Goal: Task Accomplishment & Management: Complete application form

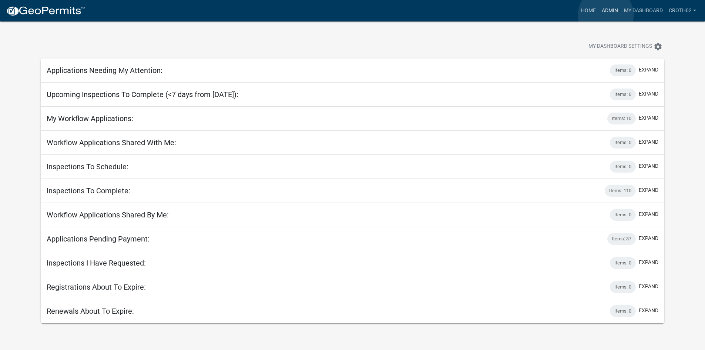
drag, startPoint x: 606, startPoint y: 15, endPoint x: 549, endPoint y: 29, distance: 58.8
click at [605, 15] on link "Admin" at bounding box center [610, 11] width 22 height 14
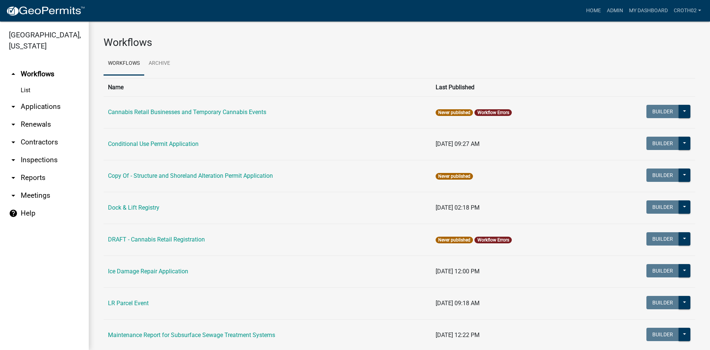
click at [46, 109] on link "arrow_drop_down Applications" at bounding box center [44, 107] width 89 height 18
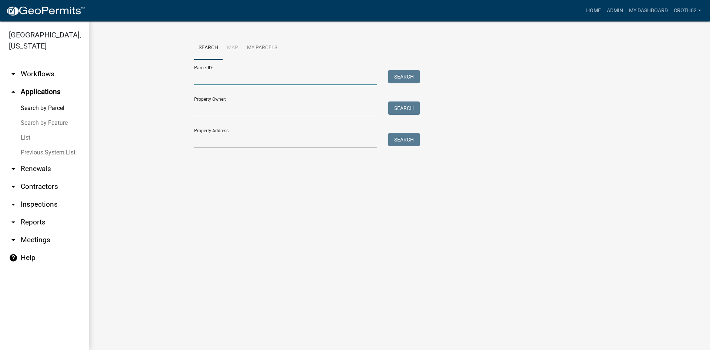
click at [228, 83] on input "Parcel ID:" at bounding box center [285, 77] width 183 height 15
paste input "57000990374000"
type input "57000990374000"
click at [411, 74] on button "Search" at bounding box center [404, 76] width 31 height 13
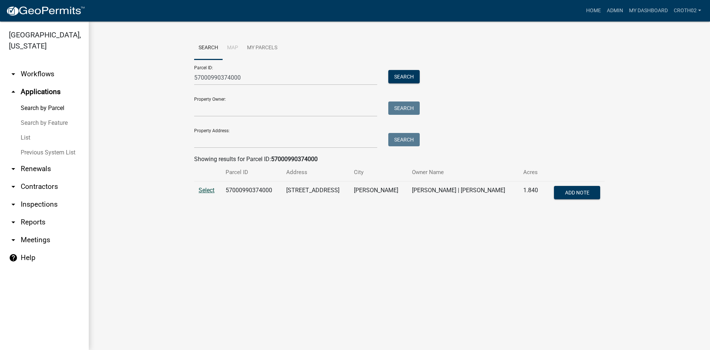
click at [208, 190] on span "Select" at bounding box center [207, 190] width 16 height 7
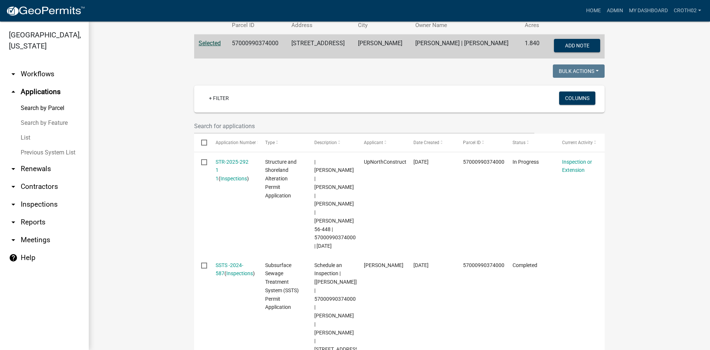
scroll to position [148, 0]
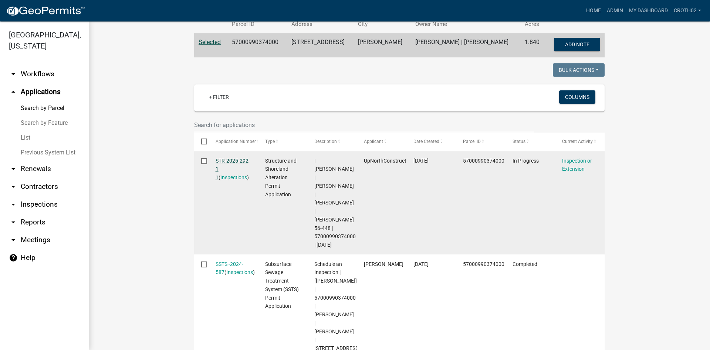
click at [231, 161] on link "STR-2025-292 1 1" at bounding box center [232, 169] width 33 height 23
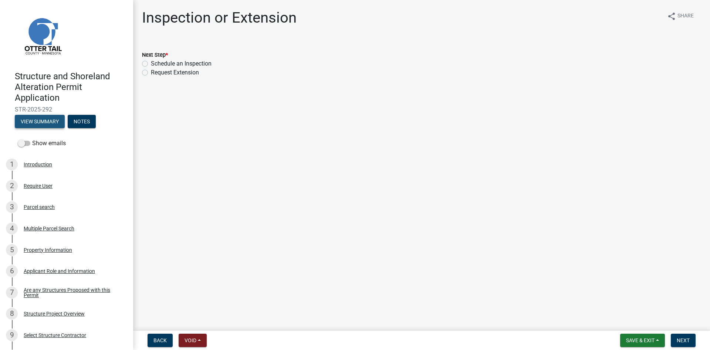
click at [55, 120] on button "View Summary" at bounding box center [40, 121] width 50 height 13
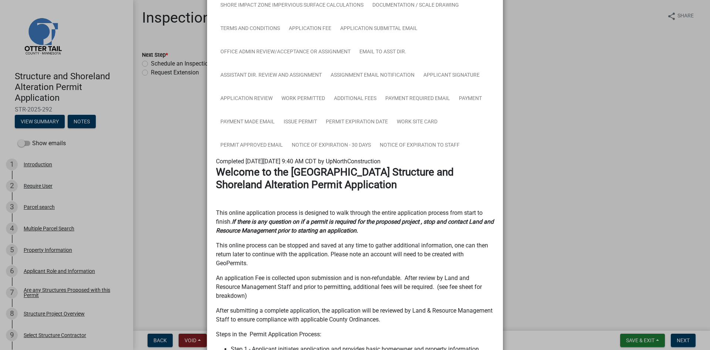
scroll to position [222, 0]
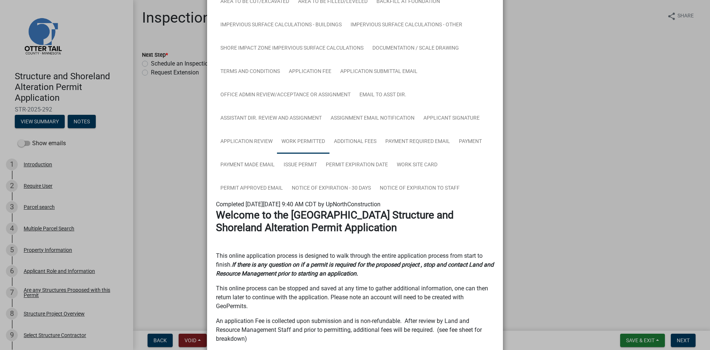
click at [310, 146] on link "Work Permitted" at bounding box center [303, 142] width 53 height 24
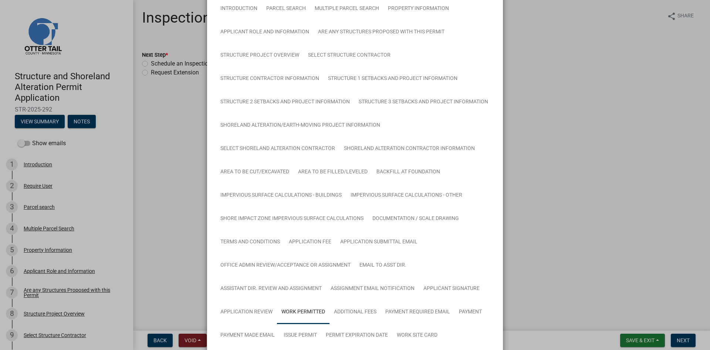
scroll to position [0, 0]
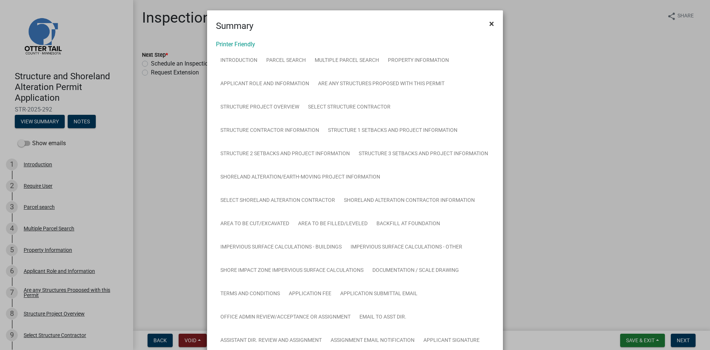
click at [490, 21] on span "×" at bounding box center [492, 24] width 5 height 10
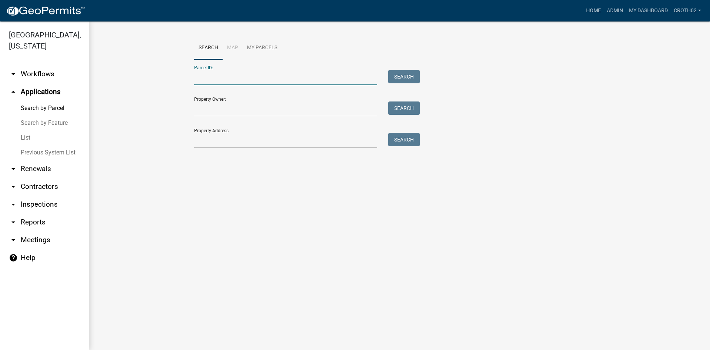
paste input "57000990374000"
type input "57000990374000"
click at [409, 75] on button "Search" at bounding box center [404, 76] width 31 height 13
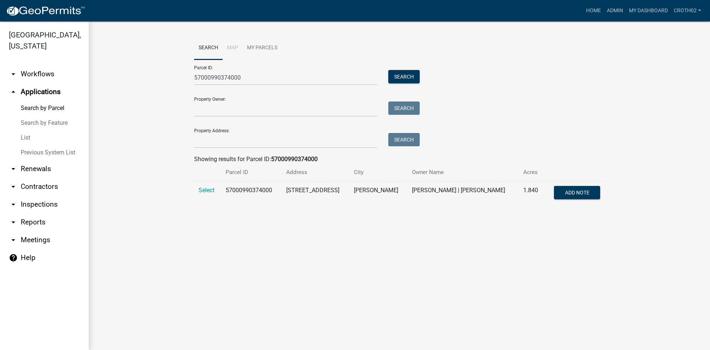
click at [43, 77] on link "arrow_drop_down Workflows" at bounding box center [44, 74] width 89 height 18
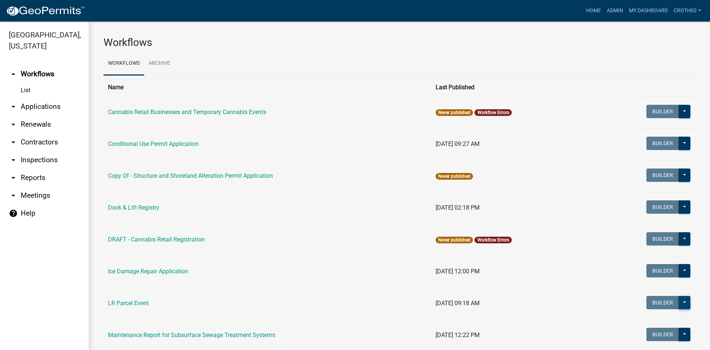
click at [679, 306] on button at bounding box center [685, 302] width 12 height 13
click at [656, 340] on button "Start Application" at bounding box center [659, 339] width 61 height 18
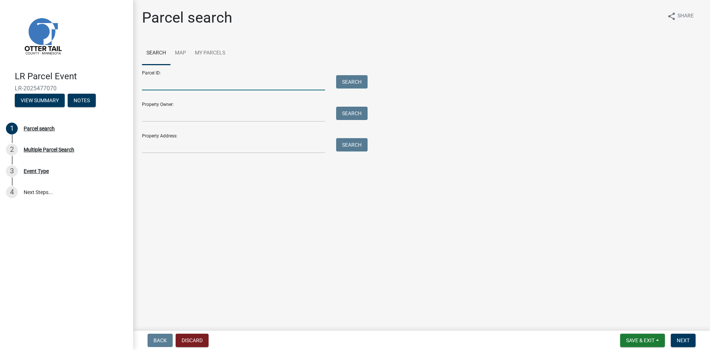
click at [158, 85] on input "Parcel ID:" at bounding box center [233, 82] width 183 height 15
paste input "57000990374000"
type input "57000990374000"
click at [351, 79] on button "Search" at bounding box center [351, 81] width 31 height 13
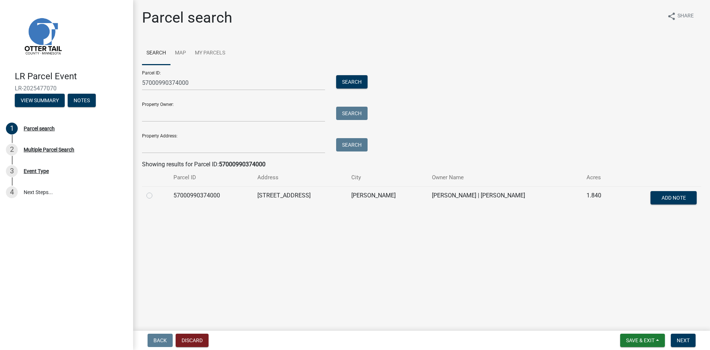
click at [155, 191] on label at bounding box center [155, 191] width 0 height 0
click at [155, 195] on input "radio" at bounding box center [157, 193] width 5 height 5
radio input "true"
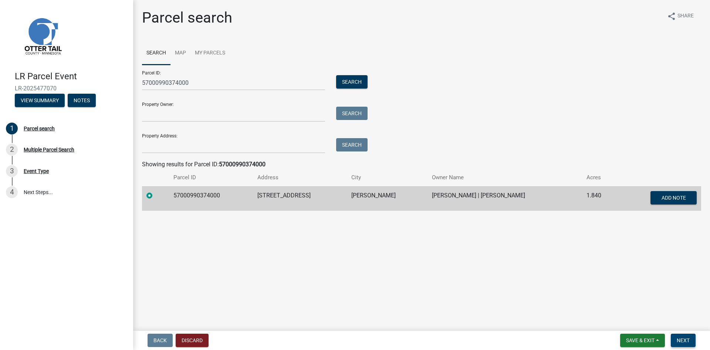
click at [685, 340] on span "Next" at bounding box center [683, 340] width 13 height 6
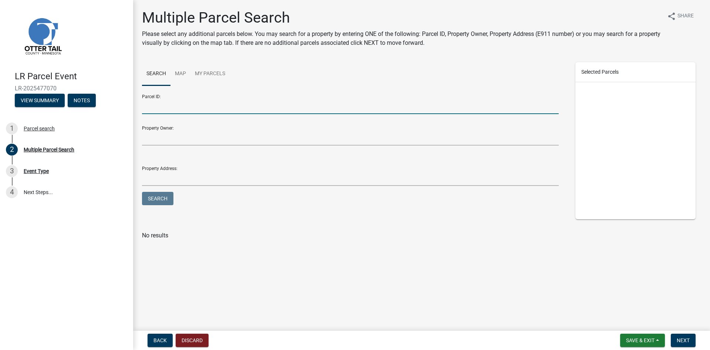
click at [182, 110] on input "Parcel ID:" at bounding box center [350, 106] width 417 height 15
drag, startPoint x: 182, startPoint y: 110, endPoint x: 482, endPoint y: 300, distance: 355.0
click at [435, 293] on main "Multiple Parcel Search Please select any additional parcels below. You may sear…" at bounding box center [421, 163] width 577 height 327
click at [682, 342] on span "Next" at bounding box center [683, 340] width 13 height 6
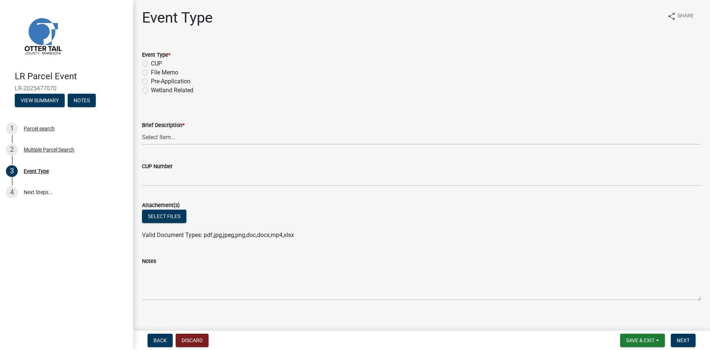
click at [151, 91] on label "Wetland Related" at bounding box center [172, 90] width 43 height 9
click at [151, 91] on input "Wetland Related" at bounding box center [153, 88] width 5 height 5
radio input "true"
click at [174, 137] on select "Select Item... Bluff Determination Building or Site line Complaint Corresponden…" at bounding box center [422, 137] width 560 height 15
click at [142, 130] on select "Select Item... Bluff Determination Building or Site line Complaint Corresponden…" at bounding box center [422, 137] width 560 height 15
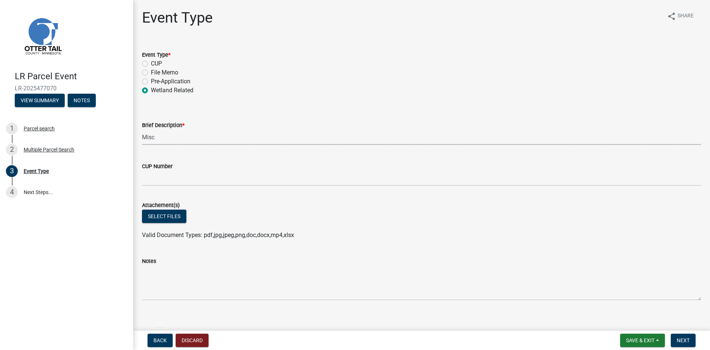
select select "a21ce619-e1f1-4cf9-93fc-07f65513f895"
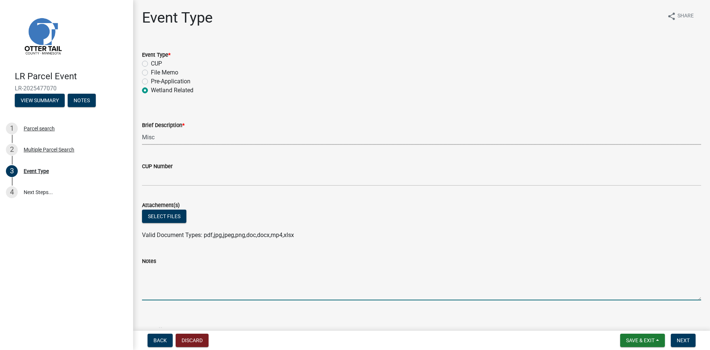
click at [159, 296] on textarea "Notes" at bounding box center [422, 282] width 560 height 35
click at [277, 272] on textarea "[PERSON_NAME] called [DATE] to confirm that temprary placmenet of retaining wal…" at bounding box center [422, 282] width 560 height 35
click at [307, 271] on textarea "[PERSON_NAME] called [DATE] to confirm that temporary placmenet of retaining wa…" at bounding box center [422, 282] width 560 height 35
click at [379, 270] on textarea "[PERSON_NAME] called [DATE] to confirm that temporary placement of retaining wa…" at bounding box center [422, 282] width 560 height 35
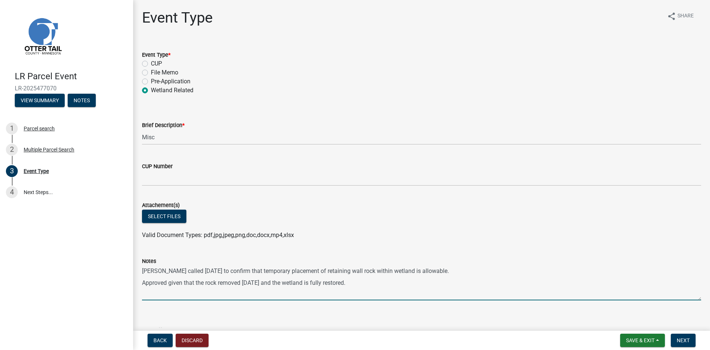
click at [218, 283] on textarea "[PERSON_NAME] called [DATE] to confirm that temporary placement of retaining wa…" at bounding box center [422, 282] width 560 height 35
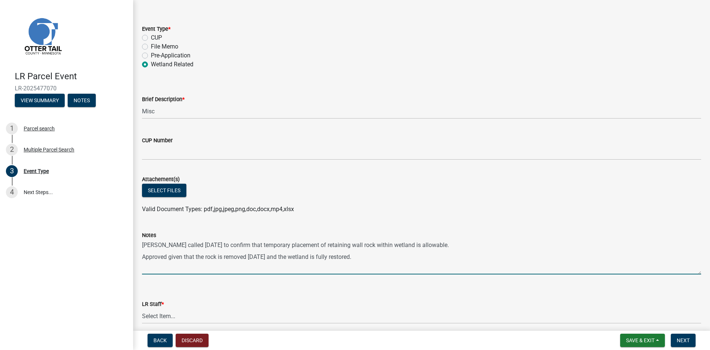
scroll to position [98, 0]
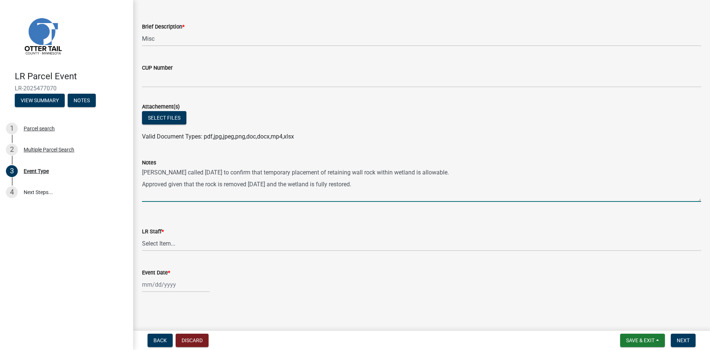
type textarea "[PERSON_NAME] called [DATE] to confirm that temporary placement of retaining wa…"
click at [187, 245] on select "Select Item... [PERSON_NAME] [PERSON_NAME] [PERSON_NAME] [PERSON_NAME] [PERSON_…" at bounding box center [422, 243] width 560 height 15
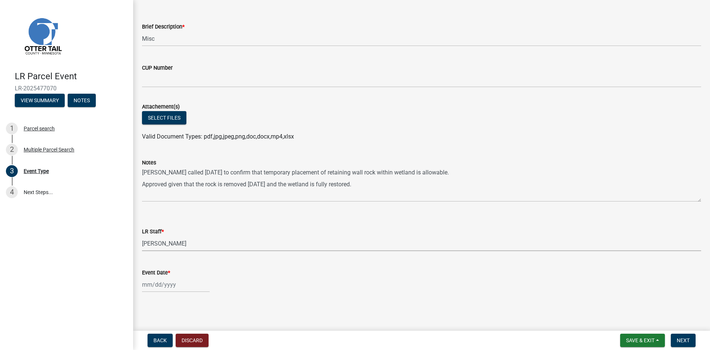
click at [142, 236] on select "Select Item... [PERSON_NAME] [PERSON_NAME] [PERSON_NAME] [PERSON_NAME] [PERSON_…" at bounding box center [422, 243] width 560 height 15
select select "b19d6205-3ca8-4186-ae91-d4c0ebb2bf1e"
click at [174, 289] on div at bounding box center [176, 284] width 68 height 15
select select "9"
select select "2025"
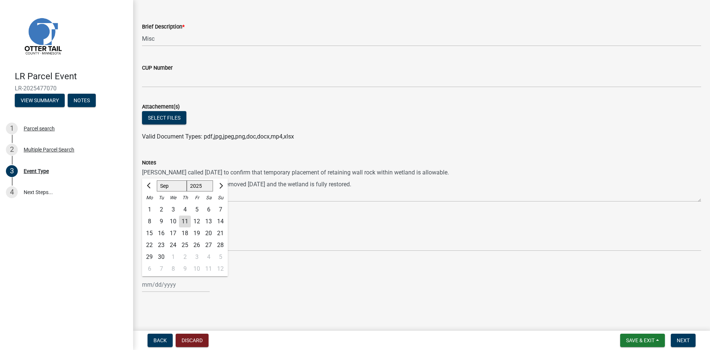
click at [185, 217] on div "11" at bounding box center [185, 221] width 12 height 12
type input "[DATE]"
click at [646, 340] on span "Save & Exit" at bounding box center [640, 340] width 28 height 6
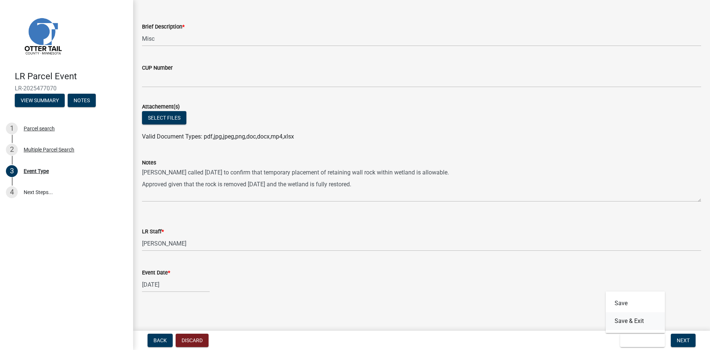
click at [638, 323] on button "Save & Exit" at bounding box center [635, 321] width 59 height 18
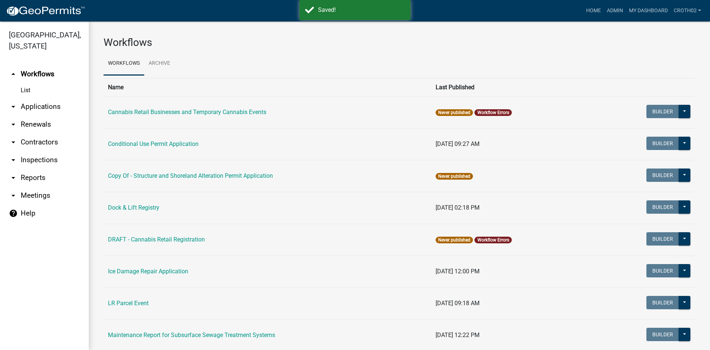
click at [58, 107] on link "arrow_drop_down Applications" at bounding box center [44, 107] width 89 height 18
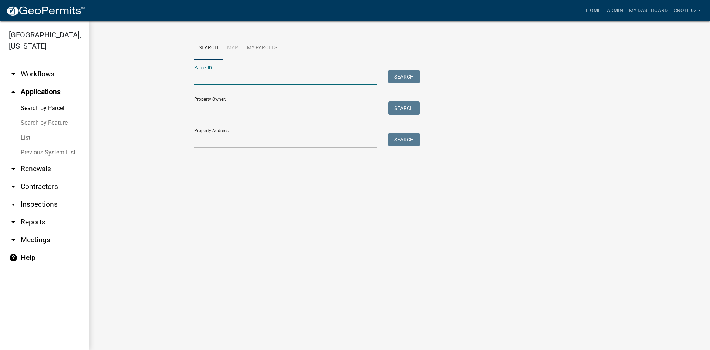
click at [214, 82] on input "Parcel ID:" at bounding box center [285, 77] width 183 height 15
paste input "57000990374000"
type input "57000990374000"
click at [413, 76] on button "Search" at bounding box center [404, 76] width 31 height 13
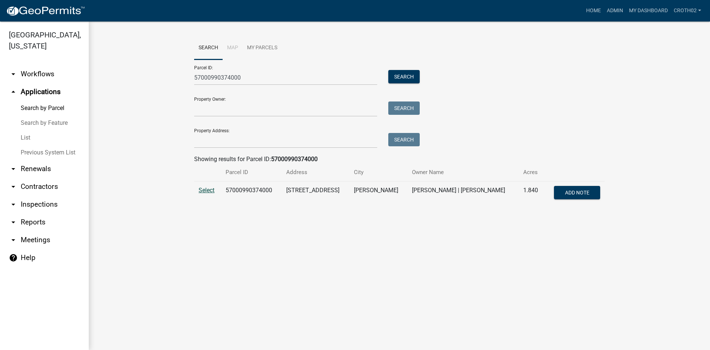
click at [209, 189] on span "Select" at bounding box center [207, 190] width 16 height 7
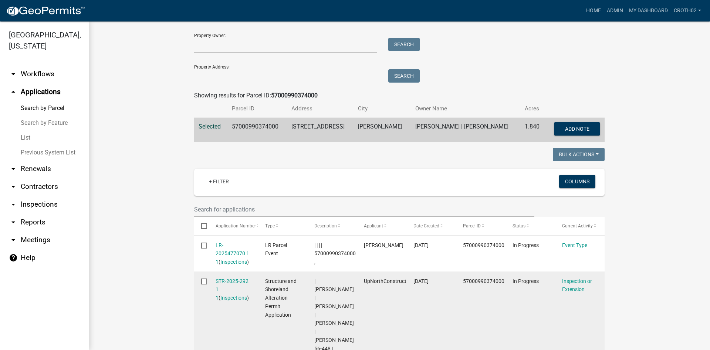
scroll to position [65, 0]
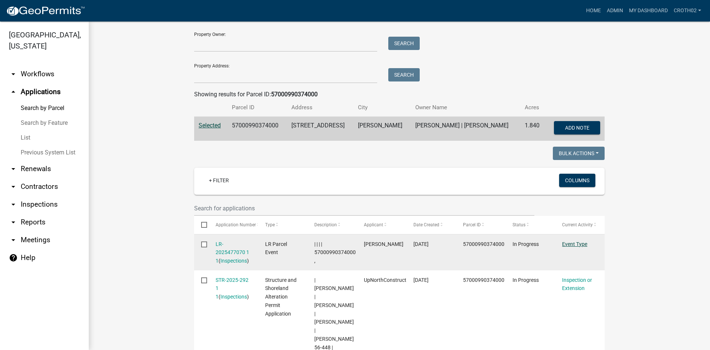
click at [578, 245] on link "Event Type" at bounding box center [574, 244] width 25 height 6
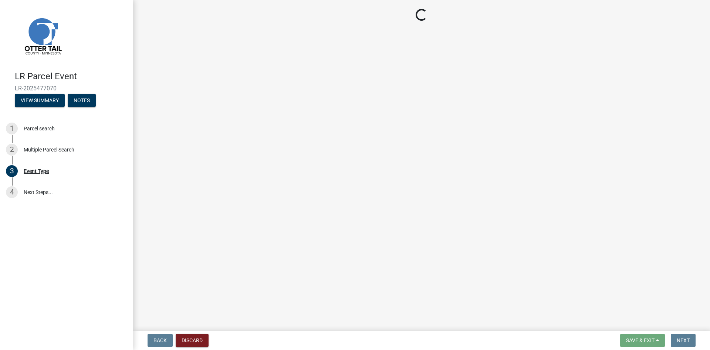
select select "a21ce619-e1f1-4cf9-93fc-07f65513f895"
select select "b19d6205-3ca8-4186-ae91-d4c0ebb2bf1e"
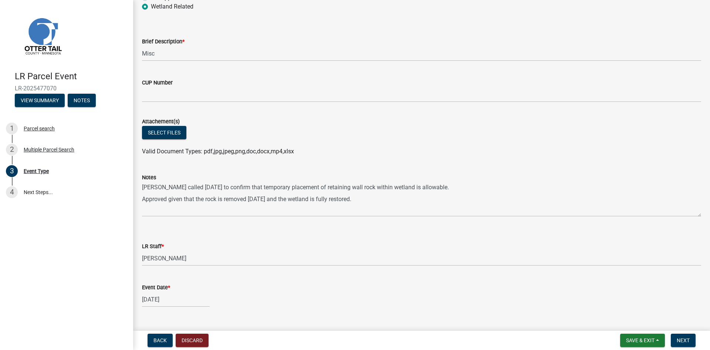
scroll to position [98, 0]
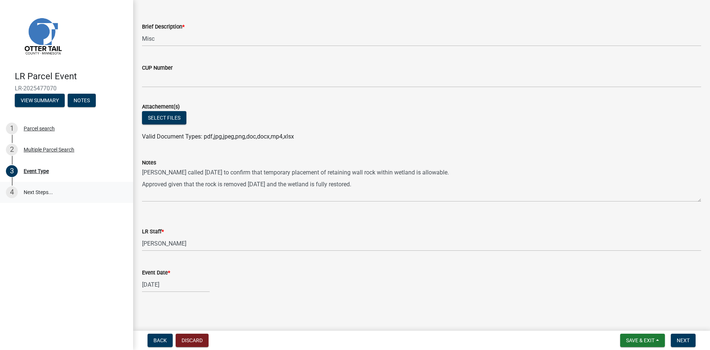
click at [38, 191] on link "4 Next Steps..." at bounding box center [66, 192] width 133 height 21
click at [682, 337] on span "Next" at bounding box center [683, 340] width 13 height 6
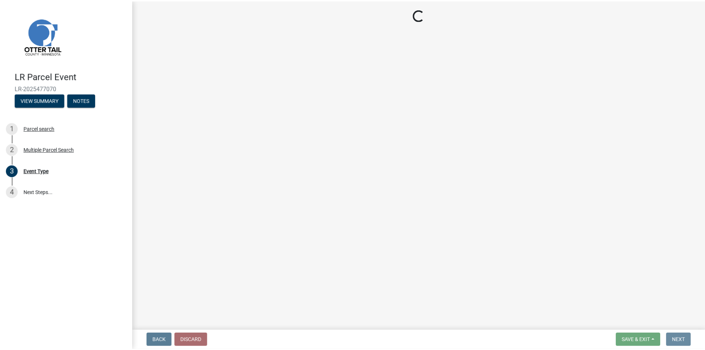
scroll to position [0, 0]
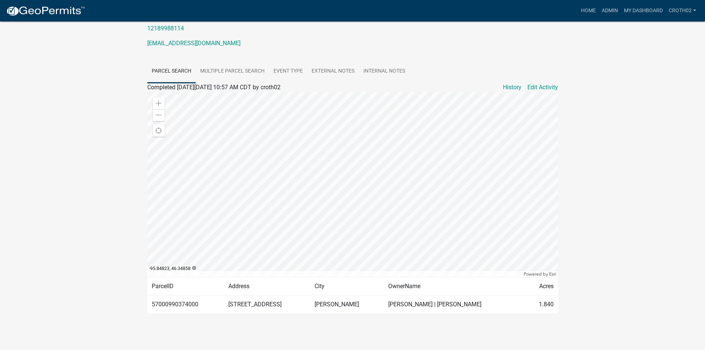
scroll to position [103, 0]
click at [190, 302] on td "57000990374000" at bounding box center [185, 304] width 77 height 18
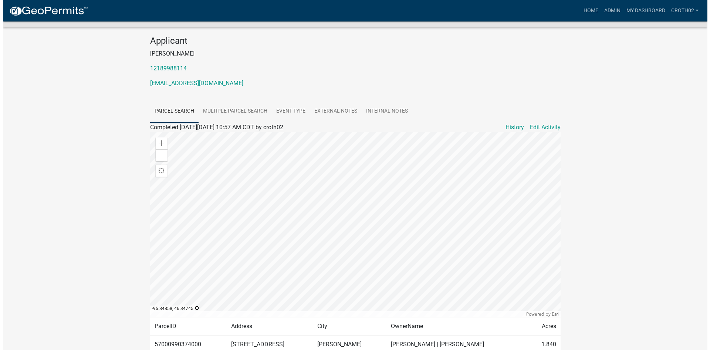
scroll to position [0, 0]
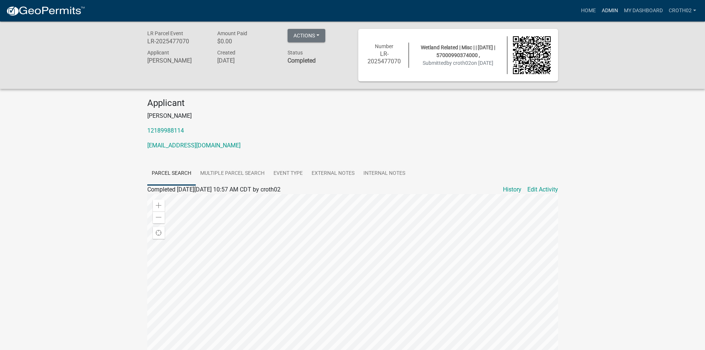
click at [600, 11] on link "Admin" at bounding box center [610, 11] width 22 height 14
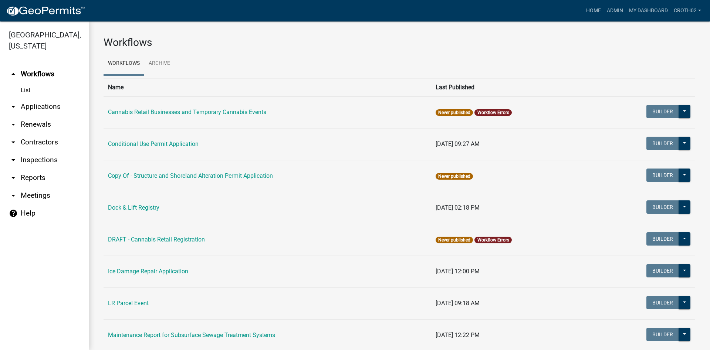
drag, startPoint x: 39, startPoint y: 109, endPoint x: 42, endPoint y: 114, distance: 5.9
click at [39, 110] on link "arrow_drop_down Applications" at bounding box center [44, 107] width 89 height 18
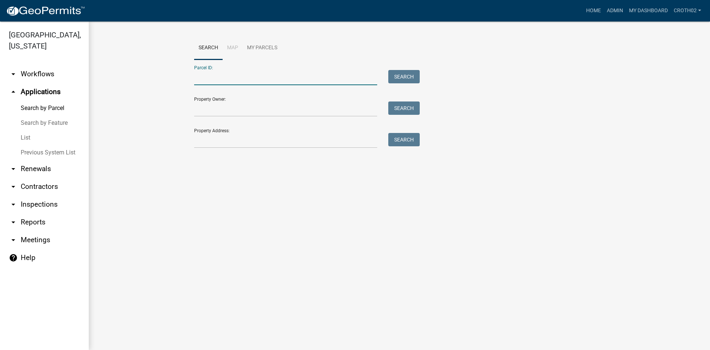
click at [243, 77] on input "Parcel ID:" at bounding box center [285, 77] width 183 height 15
paste input "57000990374000"
type input "57000990374000"
click at [409, 73] on button "Search" at bounding box center [404, 76] width 31 height 13
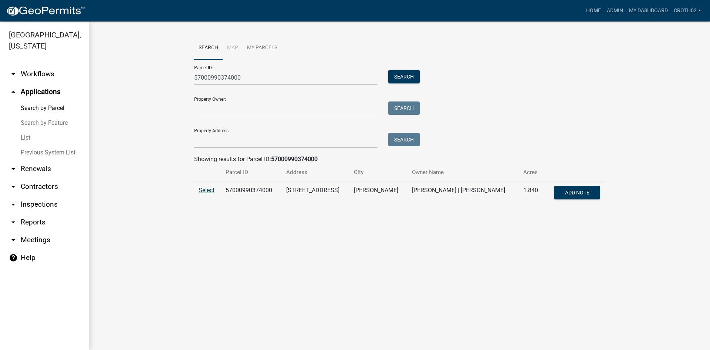
click at [208, 193] on span "Select" at bounding box center [207, 190] width 16 height 7
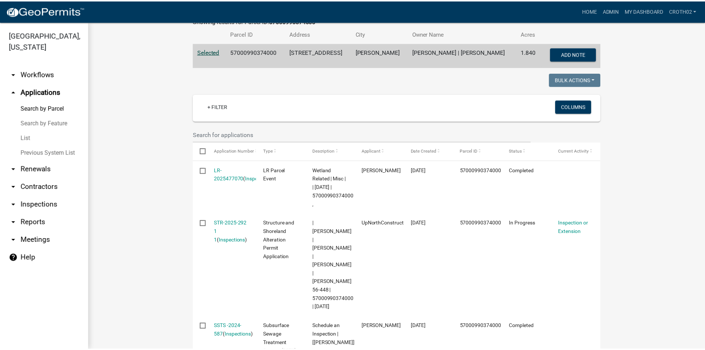
scroll to position [139, 0]
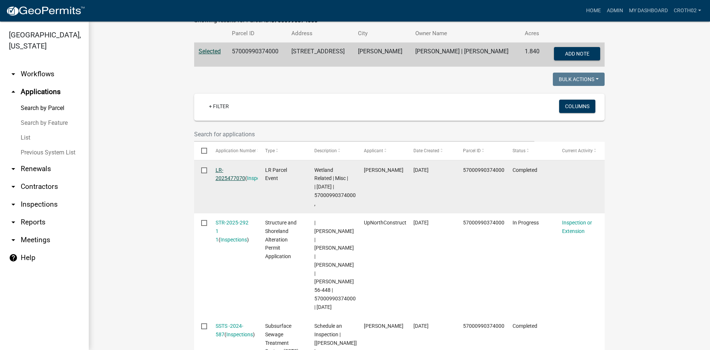
click at [219, 176] on link "LR-2025477070" at bounding box center [231, 174] width 30 height 14
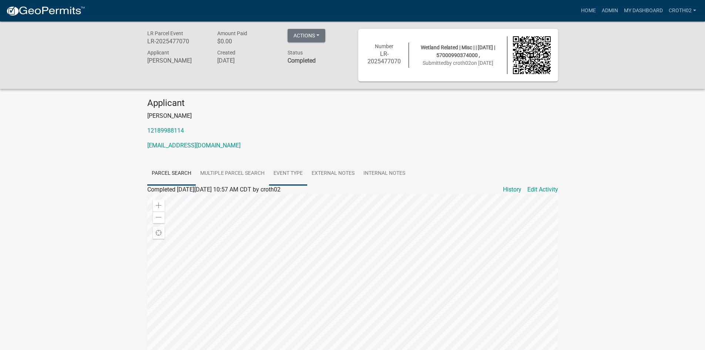
click at [283, 171] on link "Event Type" at bounding box center [288, 174] width 38 height 24
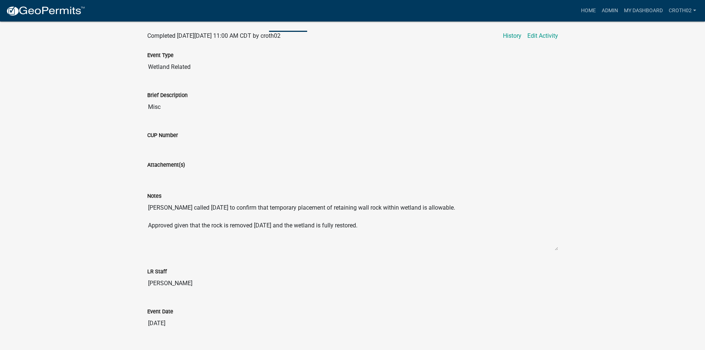
scroll to position [171, 0]
